Goal: Information Seeking & Learning: Learn about a topic

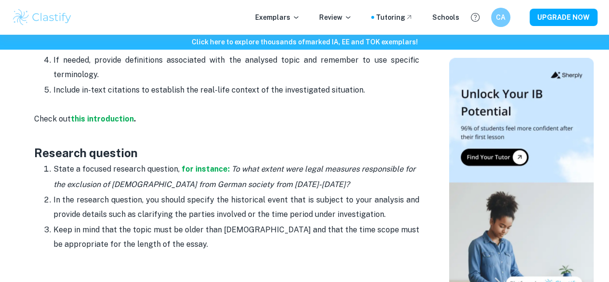
scroll to position [648, 0]
drag, startPoint x: 224, startPoint y: 143, endPoint x: 235, endPoint y: 101, distance: 43.6
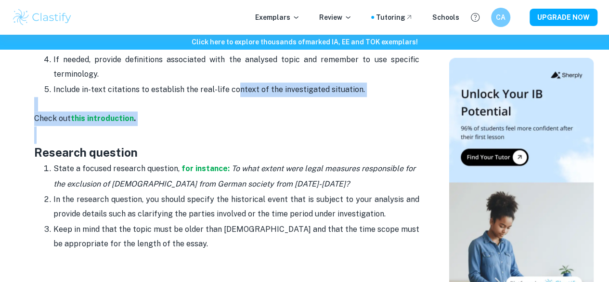
scroll to position [563, 0]
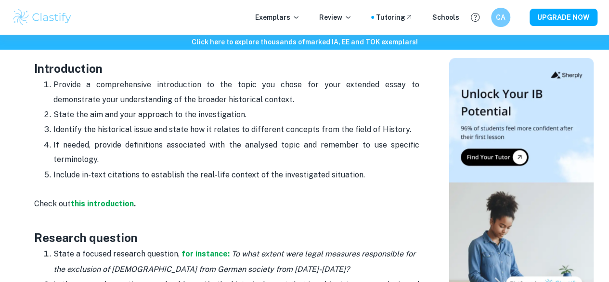
click at [223, 107] on p "Provide a comprehensive introduction to the topic you chose for your extended e…" at bounding box center [236, 92] width 366 height 29
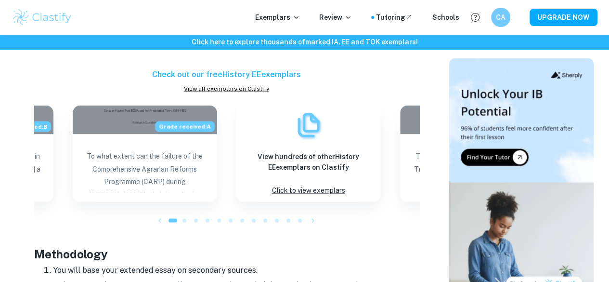
scroll to position [860, 0]
click at [156, 223] on icon "button" at bounding box center [160, 220] width 10 height 10
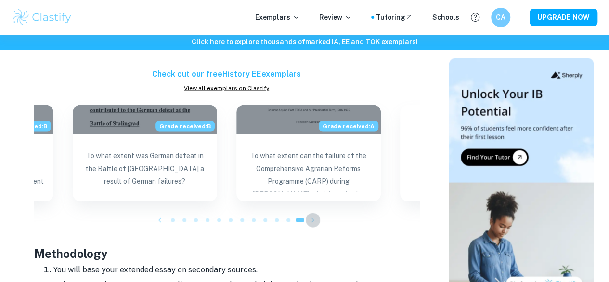
click at [313, 224] on icon "button" at bounding box center [313, 220] width 10 height 10
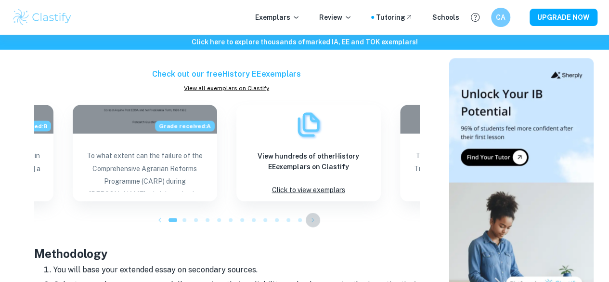
click at [313, 224] on icon "button" at bounding box center [313, 220] width 10 height 10
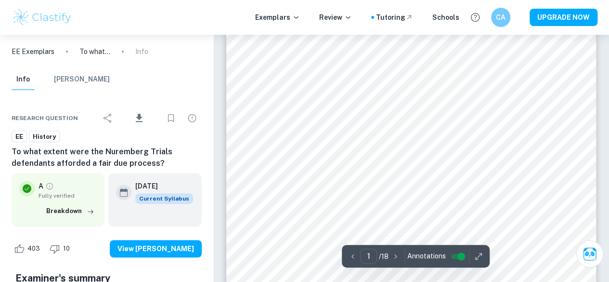
scroll to position [150, 0]
